Goal: Information Seeking & Learning: Learn about a topic

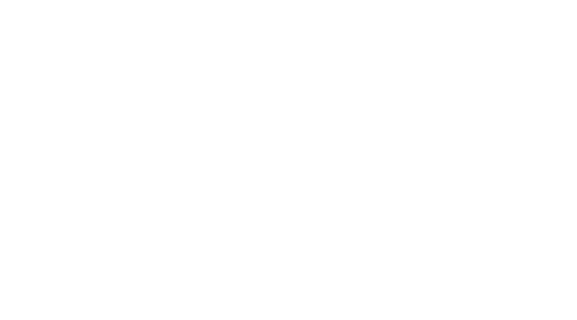
click at [109, 81] on div "Back to Elements Countdown Create a sense of urgency or excitement towards an u…" at bounding box center [289, 300] width 442 height 457
drag, startPoint x: 0, startPoint y: 0, endPoint x: 110, endPoint y: 81, distance: 136.9
click at [110, 81] on div "Back to Elements Countdown Create a sense of urgency or excitement towards an u…" at bounding box center [289, 300] width 442 height 457
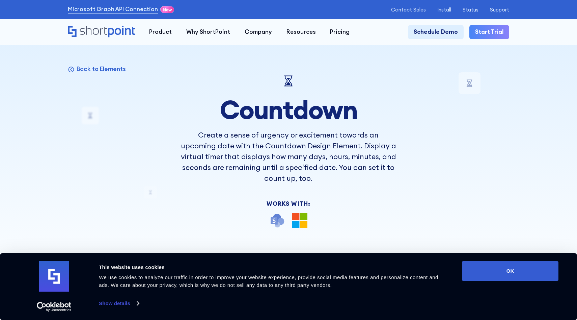
click at [109, 81] on div "Back to Elements Countdown Create a sense of urgency or excitement towards an u…" at bounding box center [289, 300] width 442 height 457
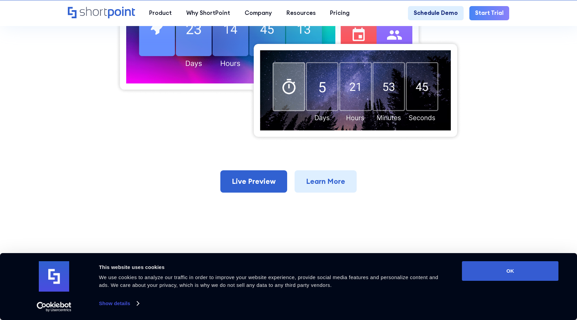
scroll to position [339, 0]
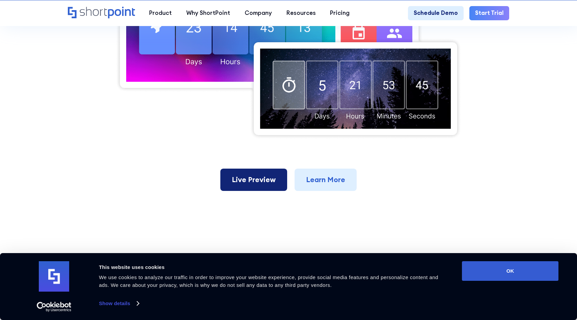
click at [240, 180] on link "Live Preview" at bounding box center [254, 180] width 67 height 22
